Goal: Information Seeking & Learning: Learn about a topic

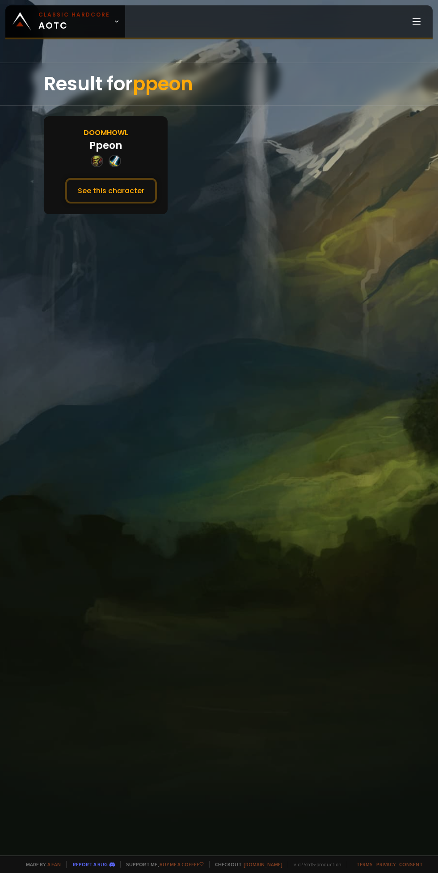
click at [113, 189] on button "See this character" at bounding box center [111, 190] width 92 height 25
click at [104, 217] on div "Result for STRONGSHAM Doomhowl Strongsham See this character" at bounding box center [219, 459] width 438 height 793
click at [116, 190] on button "See this character" at bounding box center [111, 190] width 92 height 25
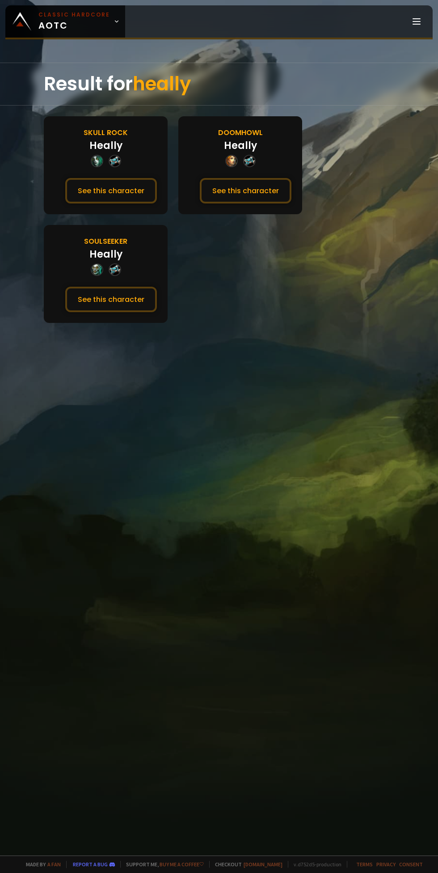
click at [245, 189] on button "See this character" at bounding box center [246, 190] width 92 height 25
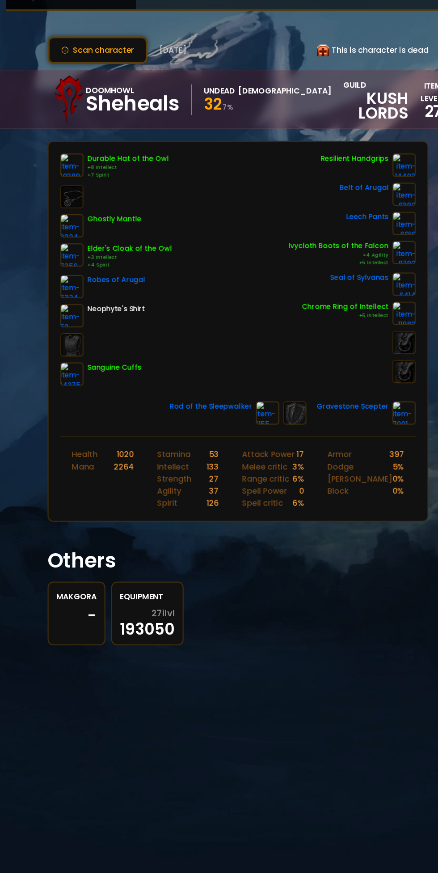
scroll to position [0, 1]
